Goal: Task Accomplishment & Management: Use online tool/utility

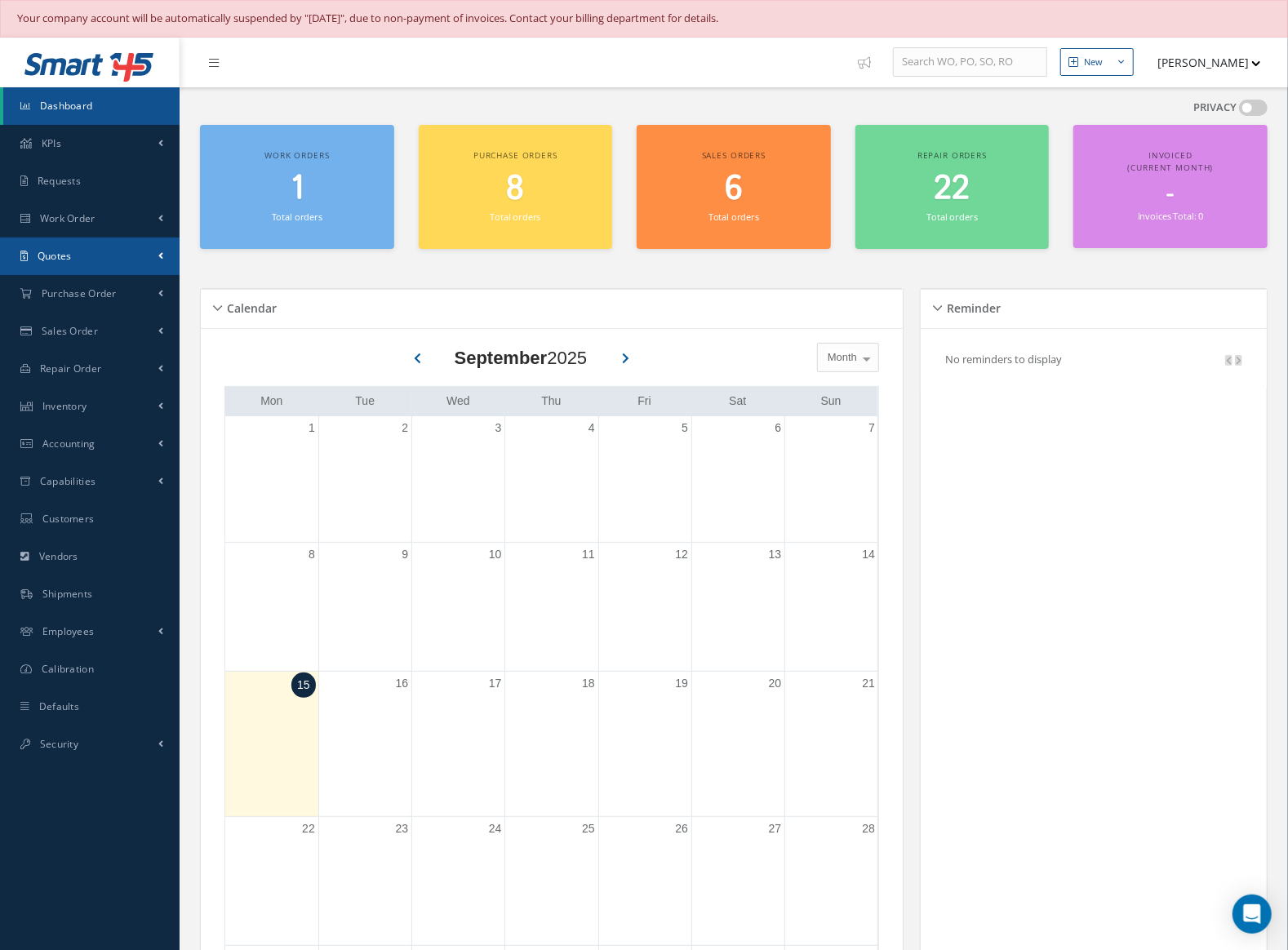
click at [91, 264] on link "Quotes" at bounding box center [89, 256] width 180 height 37
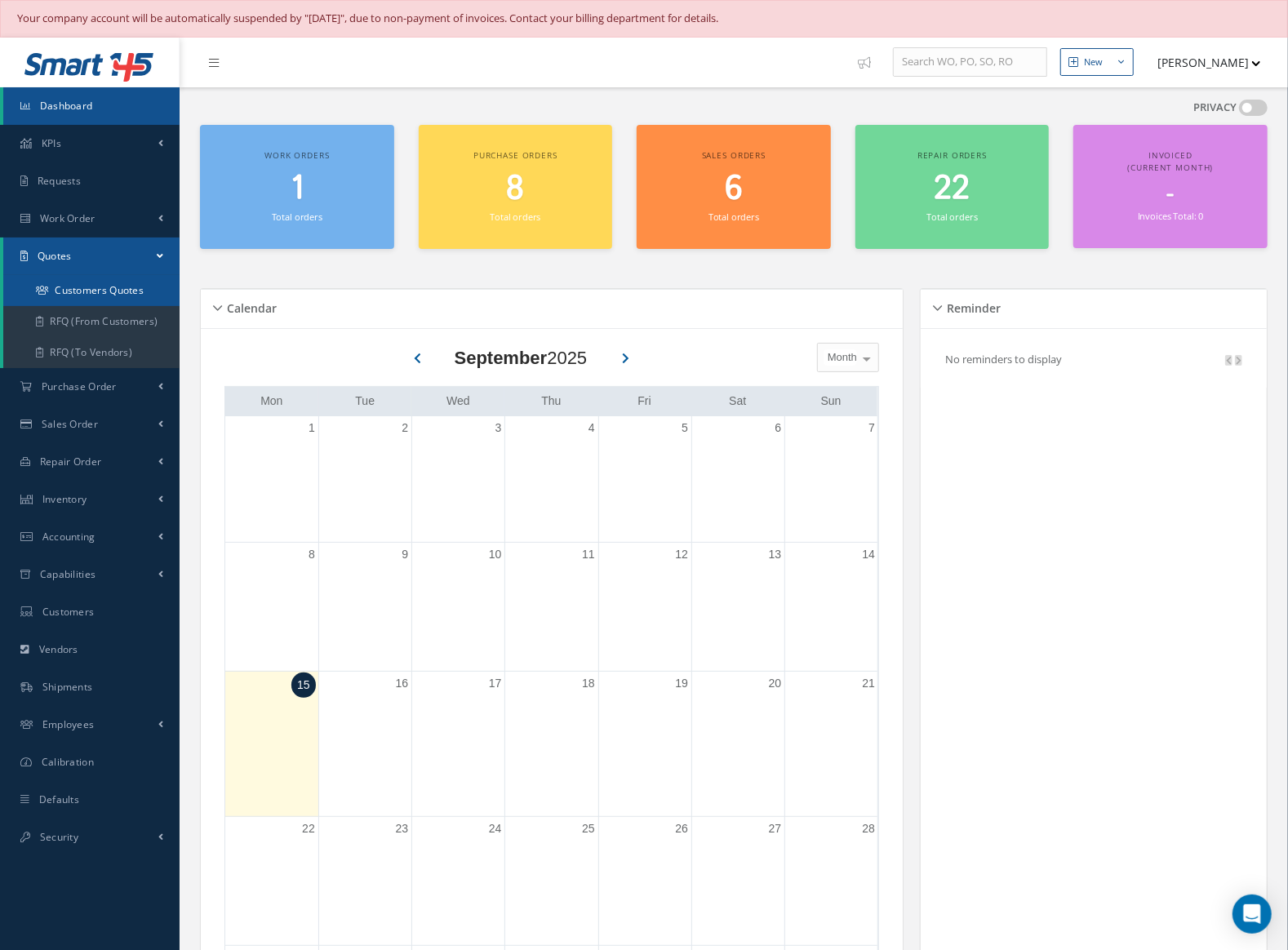
click at [102, 284] on link "Customers Quotes" at bounding box center [91, 291] width 176 height 31
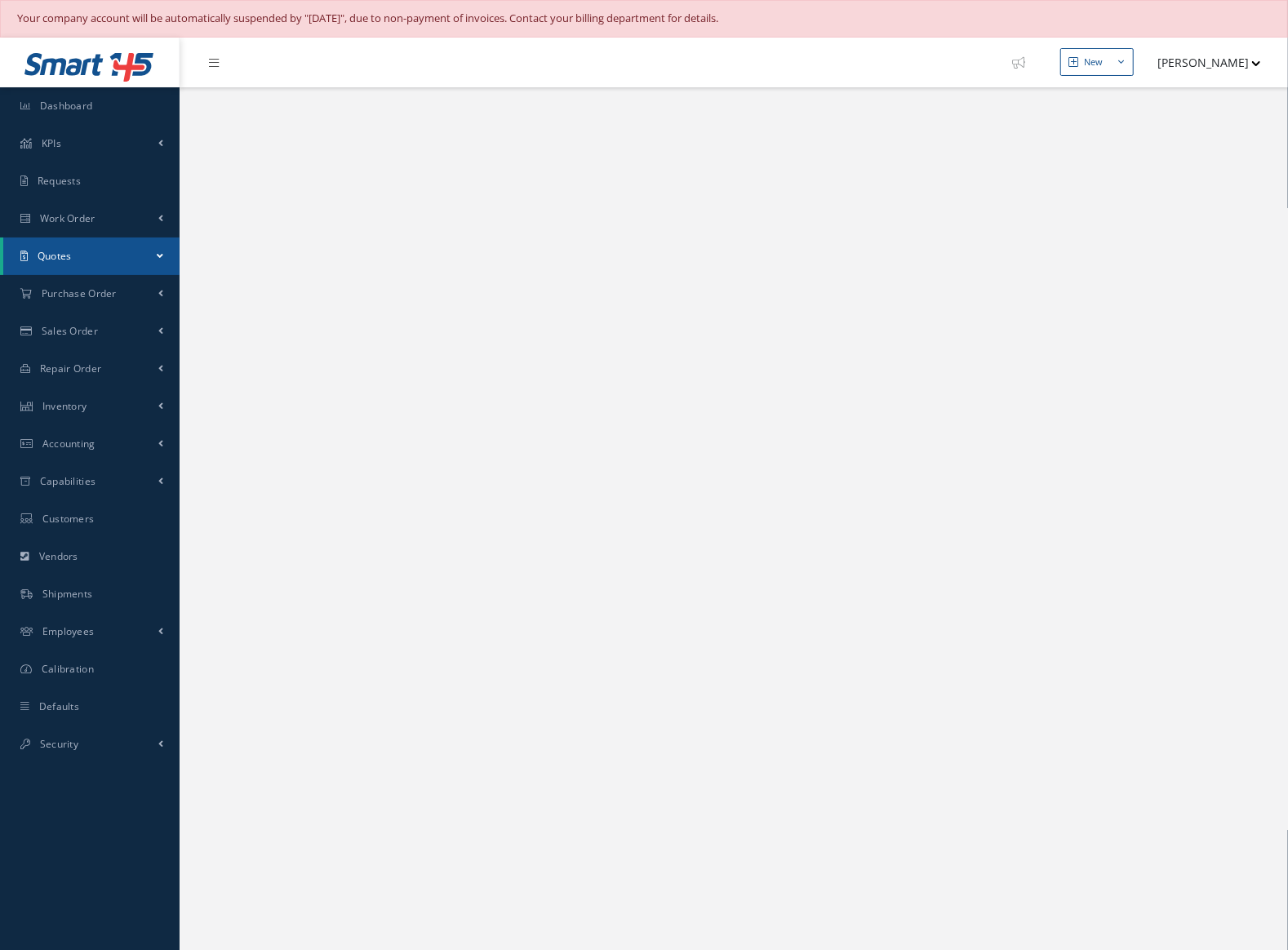
select select "25"
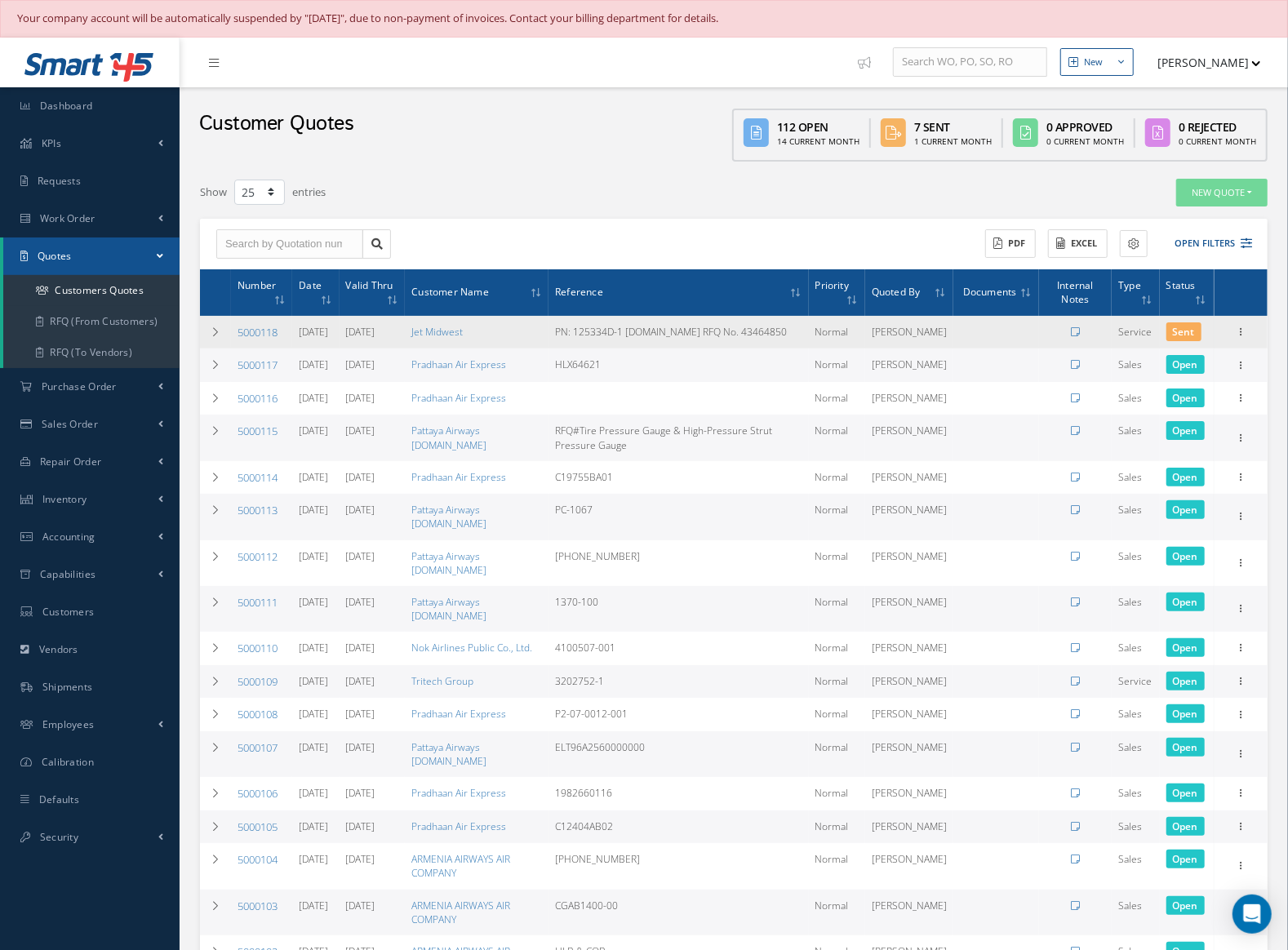
drag, startPoint x: 289, startPoint y: 335, endPoint x: 234, endPoint y: 339, distance: 55.1
click at [234, 339] on td "5000118" at bounding box center [261, 332] width 61 height 34
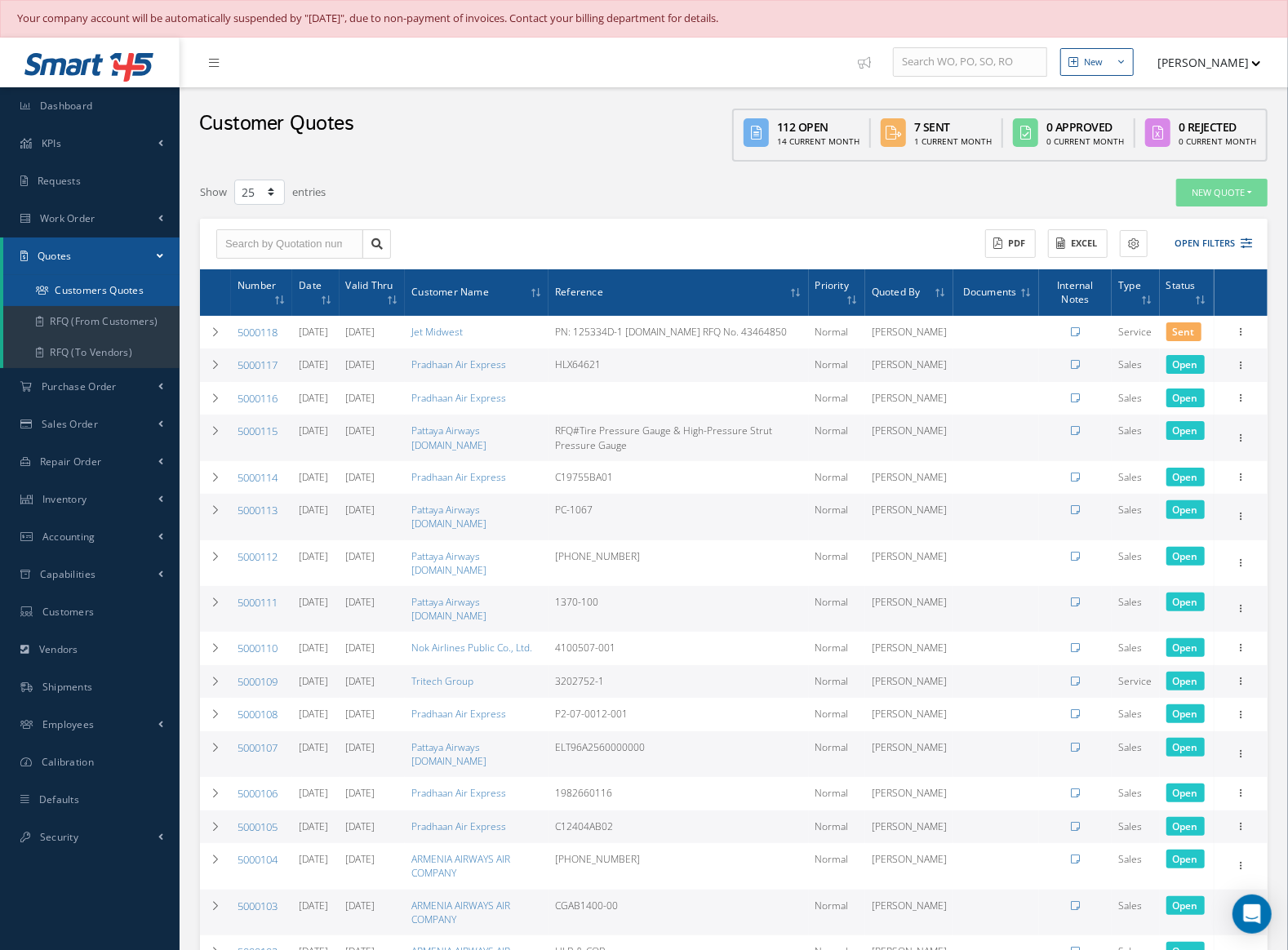
copy link "5000118"
click at [1203, 193] on button "New Quote" at bounding box center [1221, 193] width 91 height 28
drag, startPoint x: 1202, startPoint y: 218, endPoint x: 685, endPoint y: 224, distance: 517.0
click at [685, 224] on div "Filters Number Customer Name Reference Quoted By All Priorities All Priorities …" at bounding box center [733, 778] width 1067 height 1199
click at [1244, 193] on button "New Quote" at bounding box center [1221, 193] width 91 height 28
